Goal: Task Accomplishment & Management: Use online tool/utility

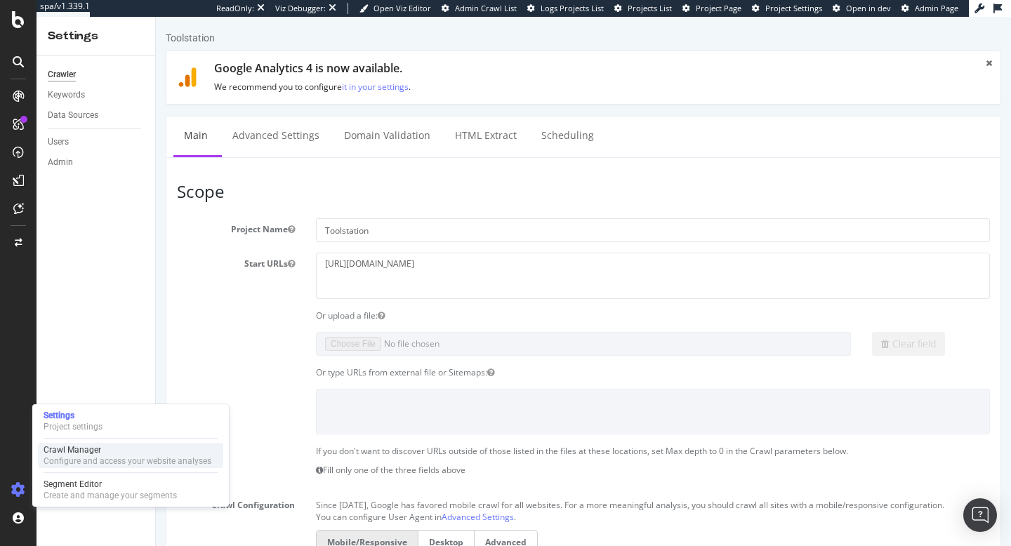
click at [85, 460] on div "Configure and access your website analyses" at bounding box center [128, 461] width 168 height 11
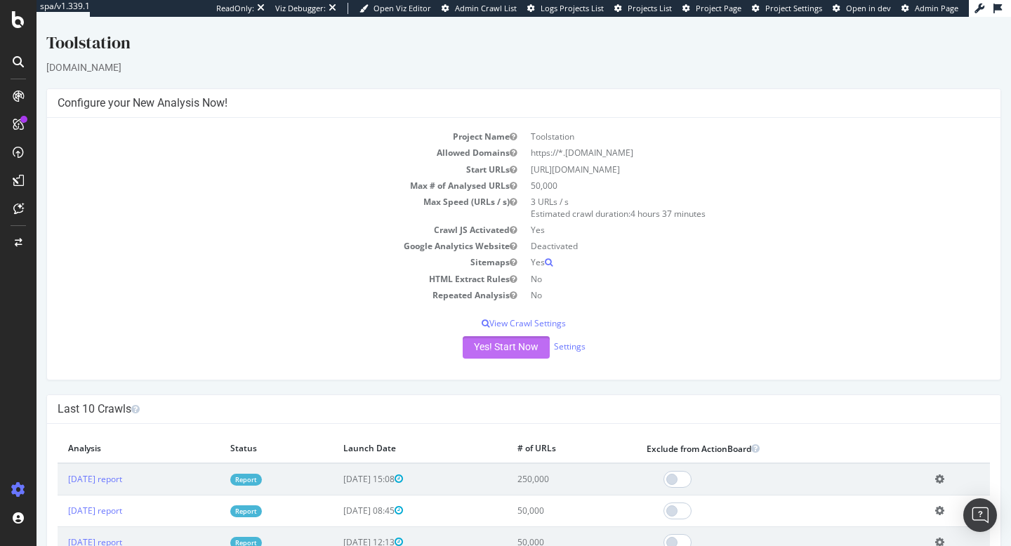
click at [524, 350] on button "Yes! Start Now" at bounding box center [506, 347] width 87 height 22
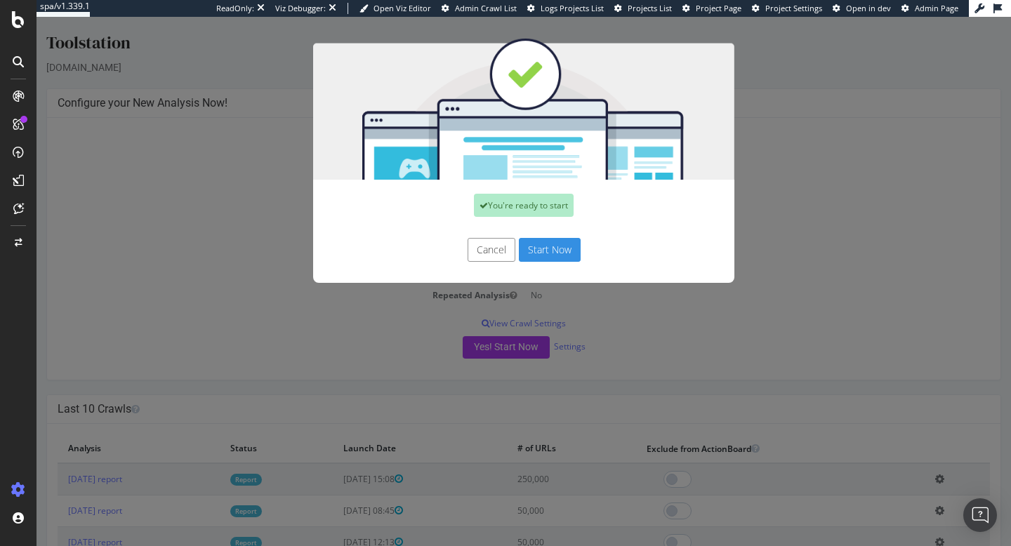
click at [554, 245] on button "Start Now" at bounding box center [550, 250] width 62 height 24
